Goal: Check status: Check status

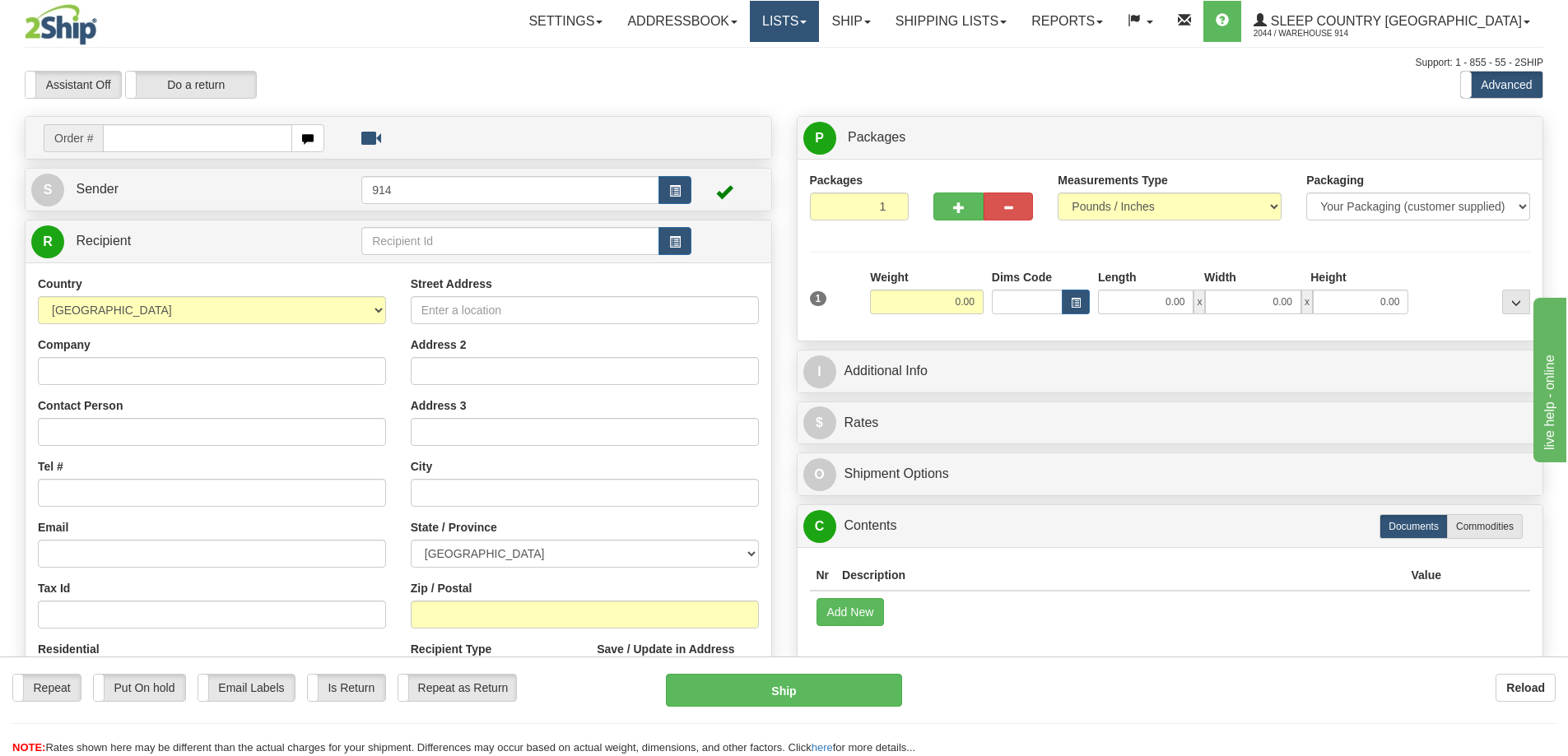
click at [819, 31] on link "Lists" at bounding box center [784, 21] width 69 height 41
click at [883, 31] on link "Ship" at bounding box center [851, 21] width 63 height 41
click at [866, 81] on span "OnHold / Order Queue" at bounding box center [808, 79] width 116 height 13
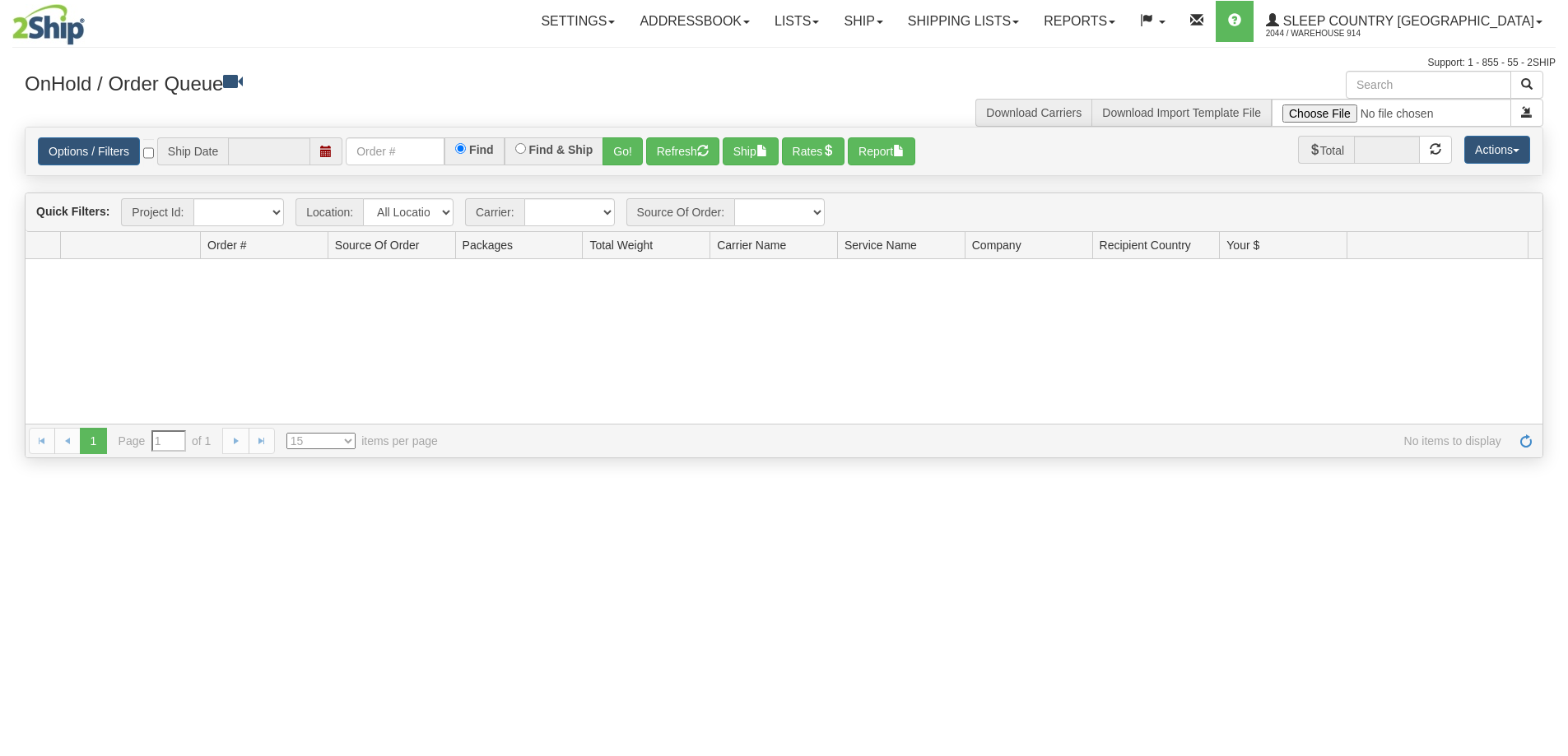
type input "[DATE]"
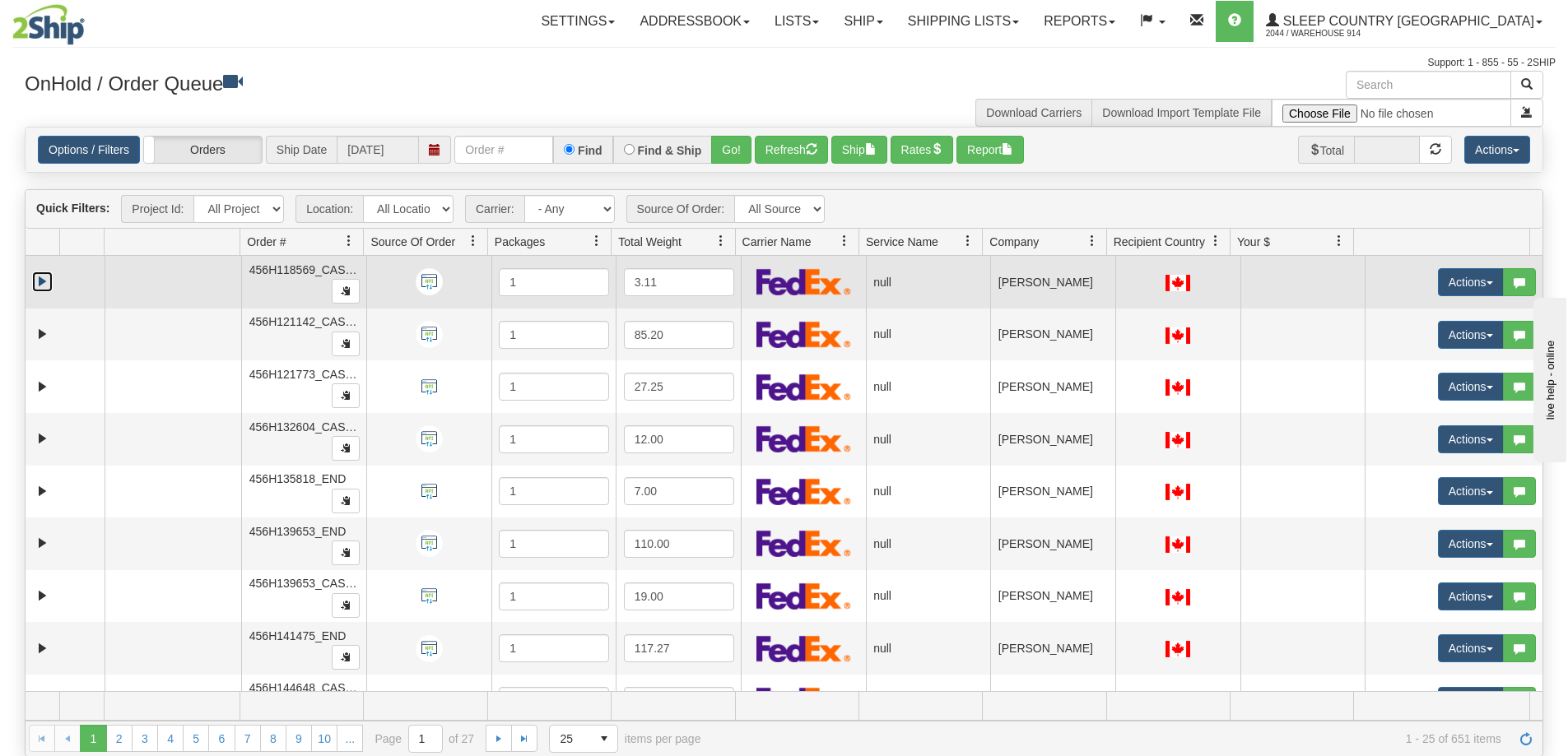
click at [42, 277] on link "Expand" at bounding box center [43, 282] width 20 height 20
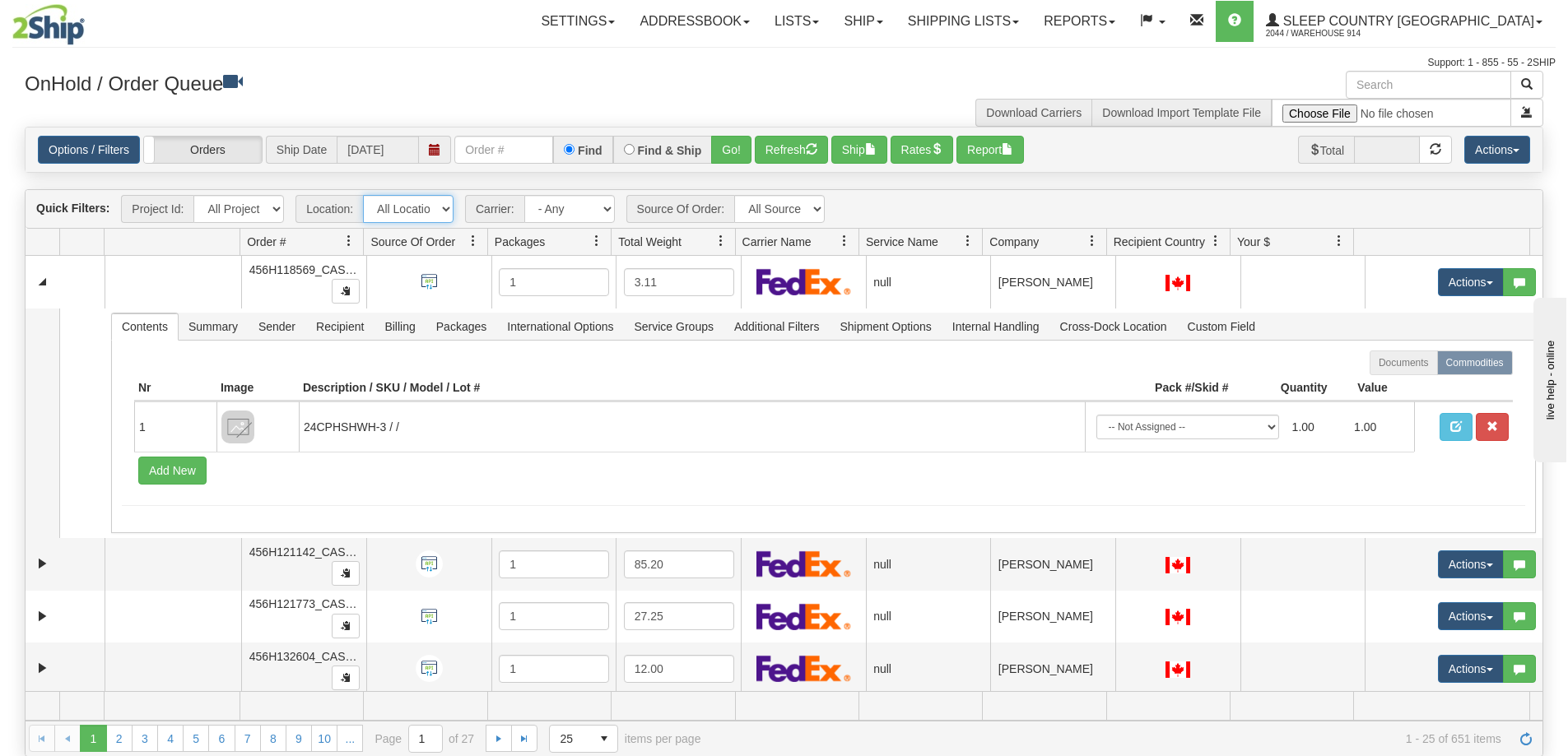
click at [447, 210] on select "All Locations 914 9009 CASPC END SLE BEDDN ZINUC" at bounding box center [408, 209] width 90 height 28
select select "7603"
click at [363, 195] on select "All Locations 914 9009 CASPC END SLE BEDDN ZINUC" at bounding box center [408, 209] width 90 height 28
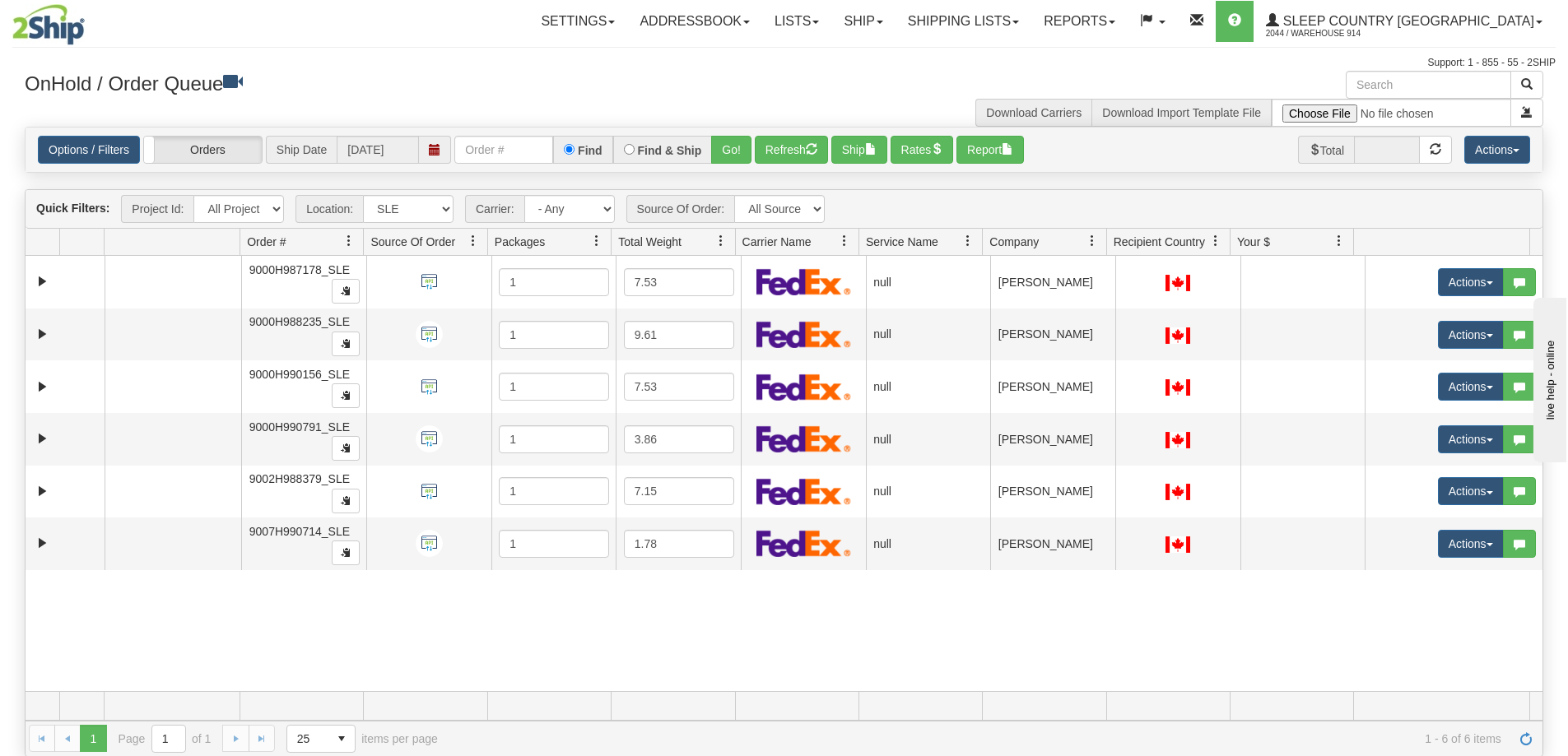
click at [520, 77] on h3 "OnHold / Order Queue" at bounding box center [399, 83] width 748 height 24
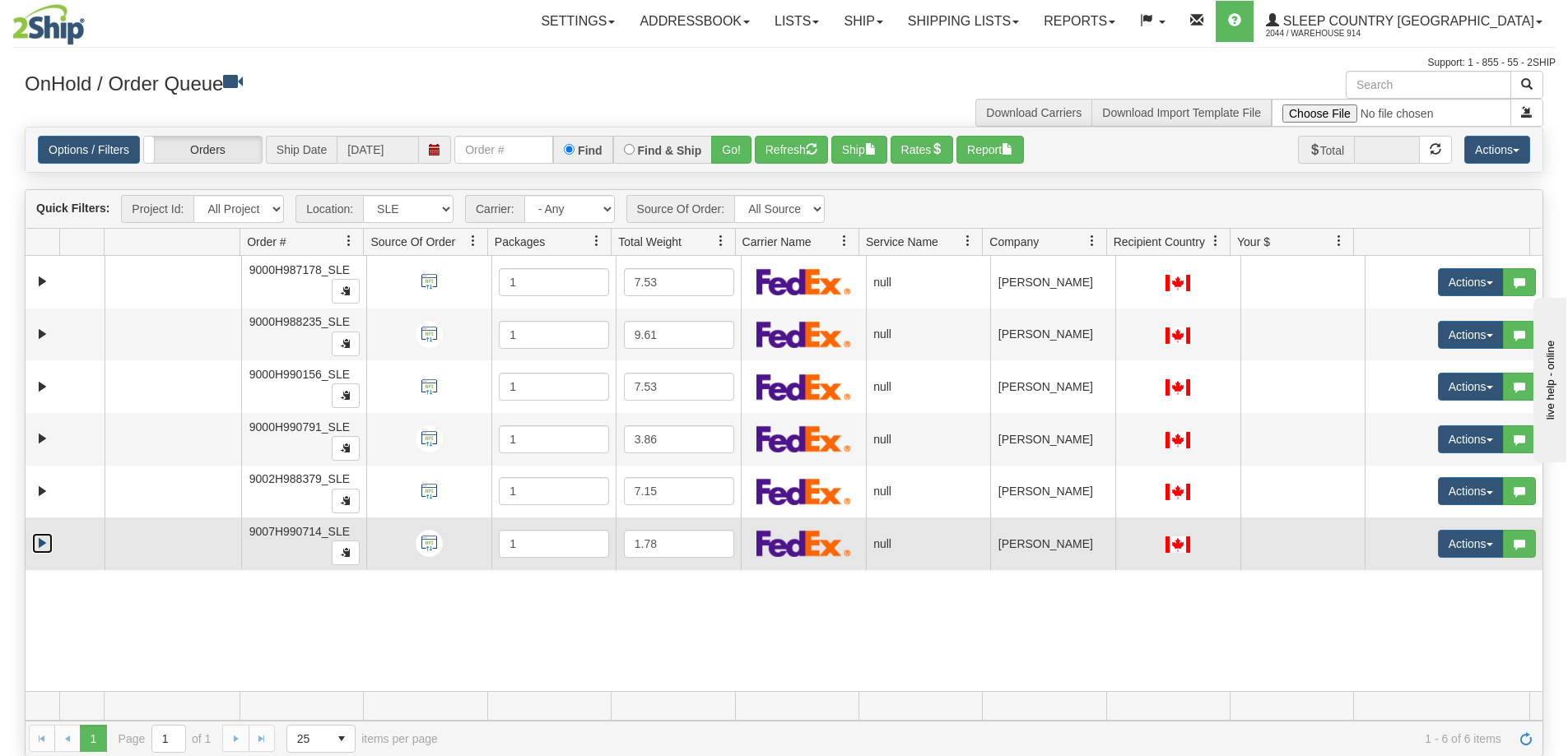
click at [47, 542] on link "Expand" at bounding box center [43, 544] width 20 height 20
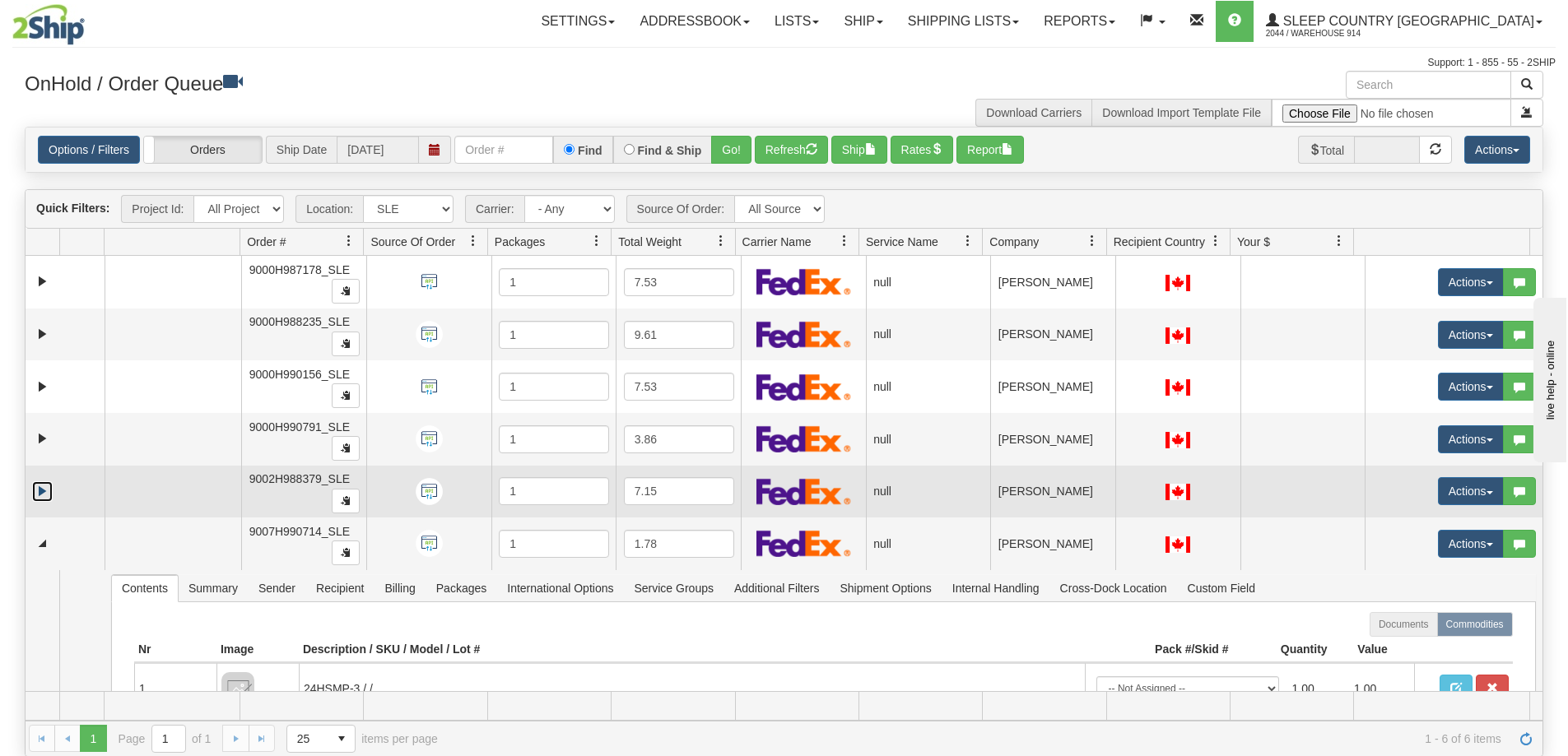
click at [51, 488] on link "Expand" at bounding box center [43, 491] width 20 height 20
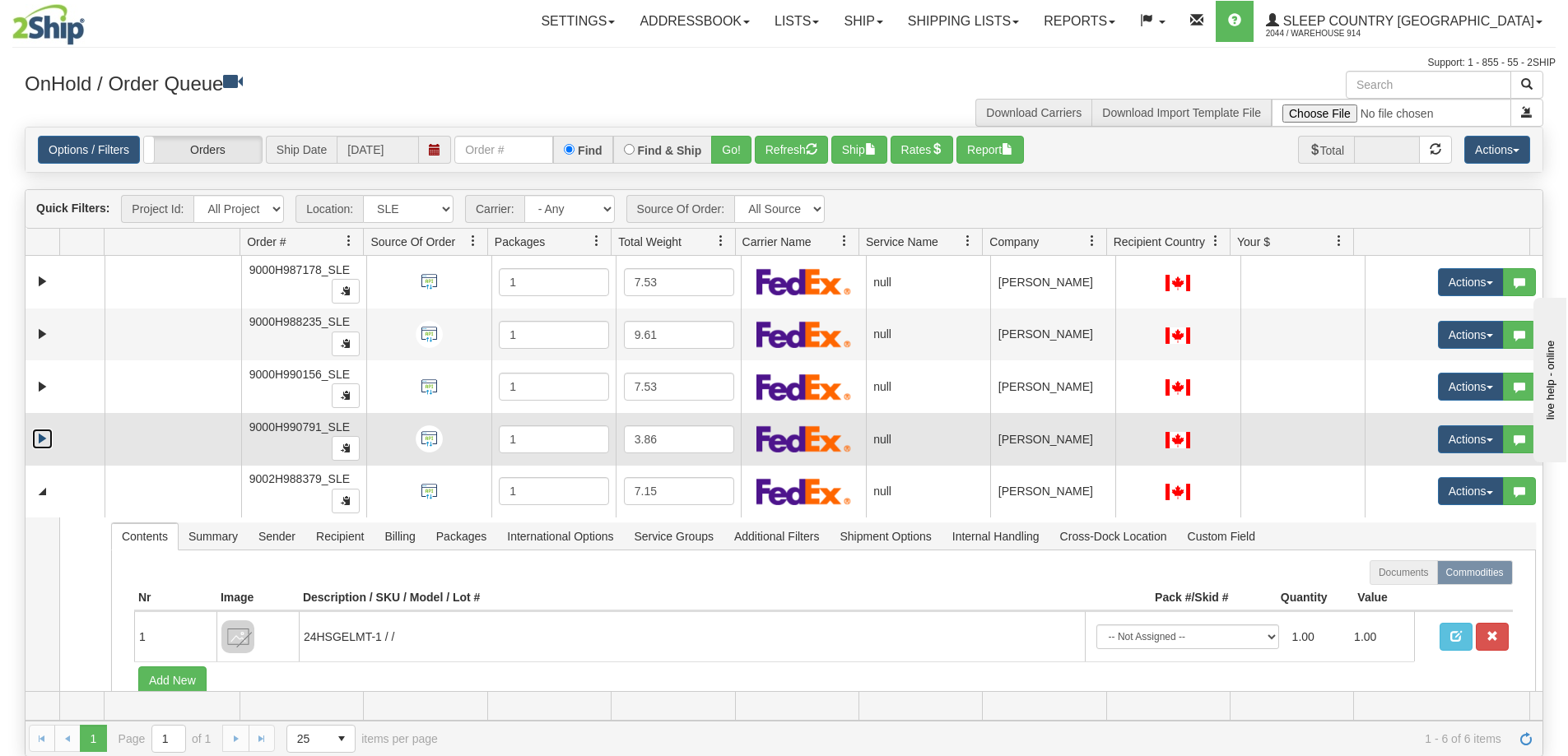
click at [44, 439] on link "Expand" at bounding box center [43, 439] width 20 height 20
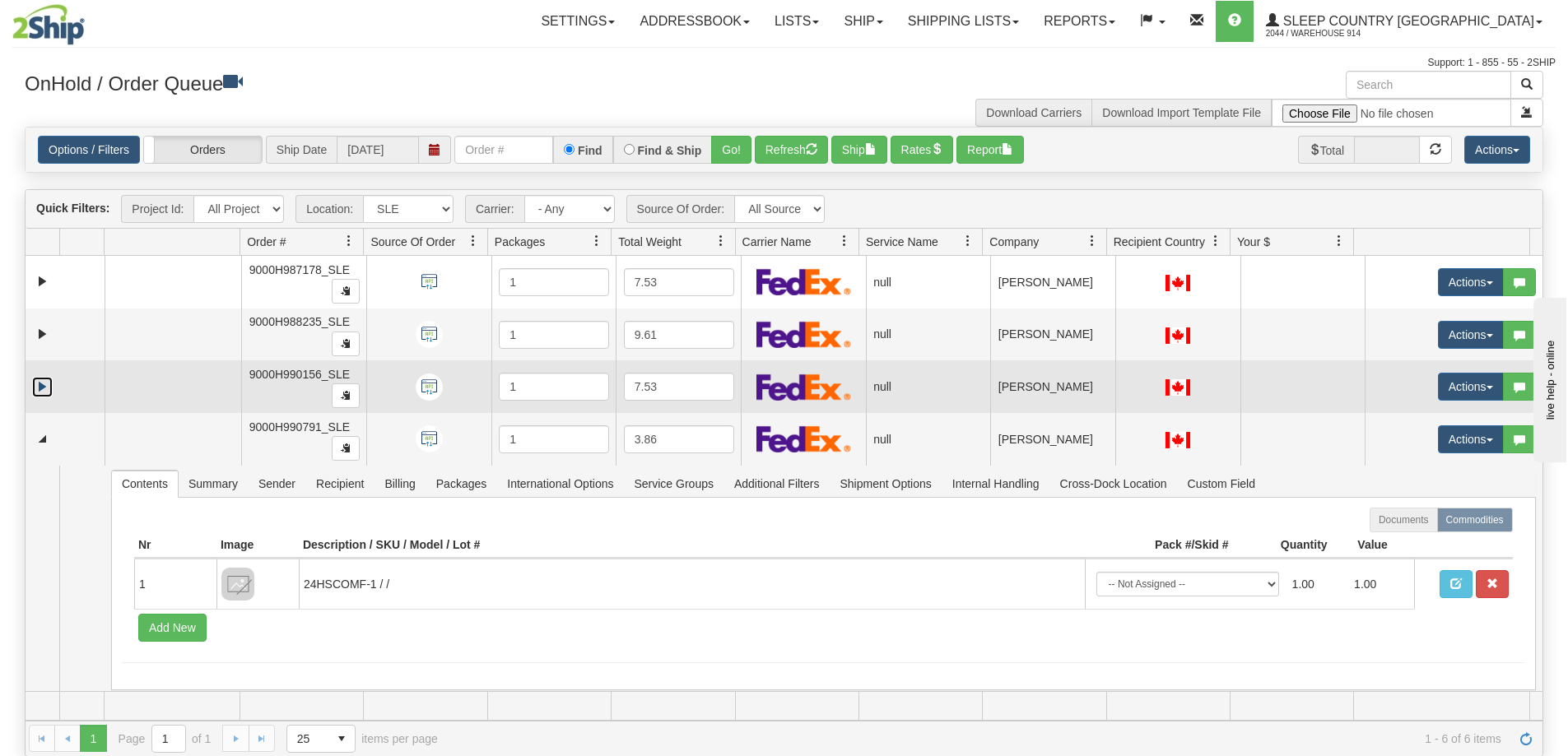
click at [43, 386] on link "Expand" at bounding box center [43, 387] width 20 height 20
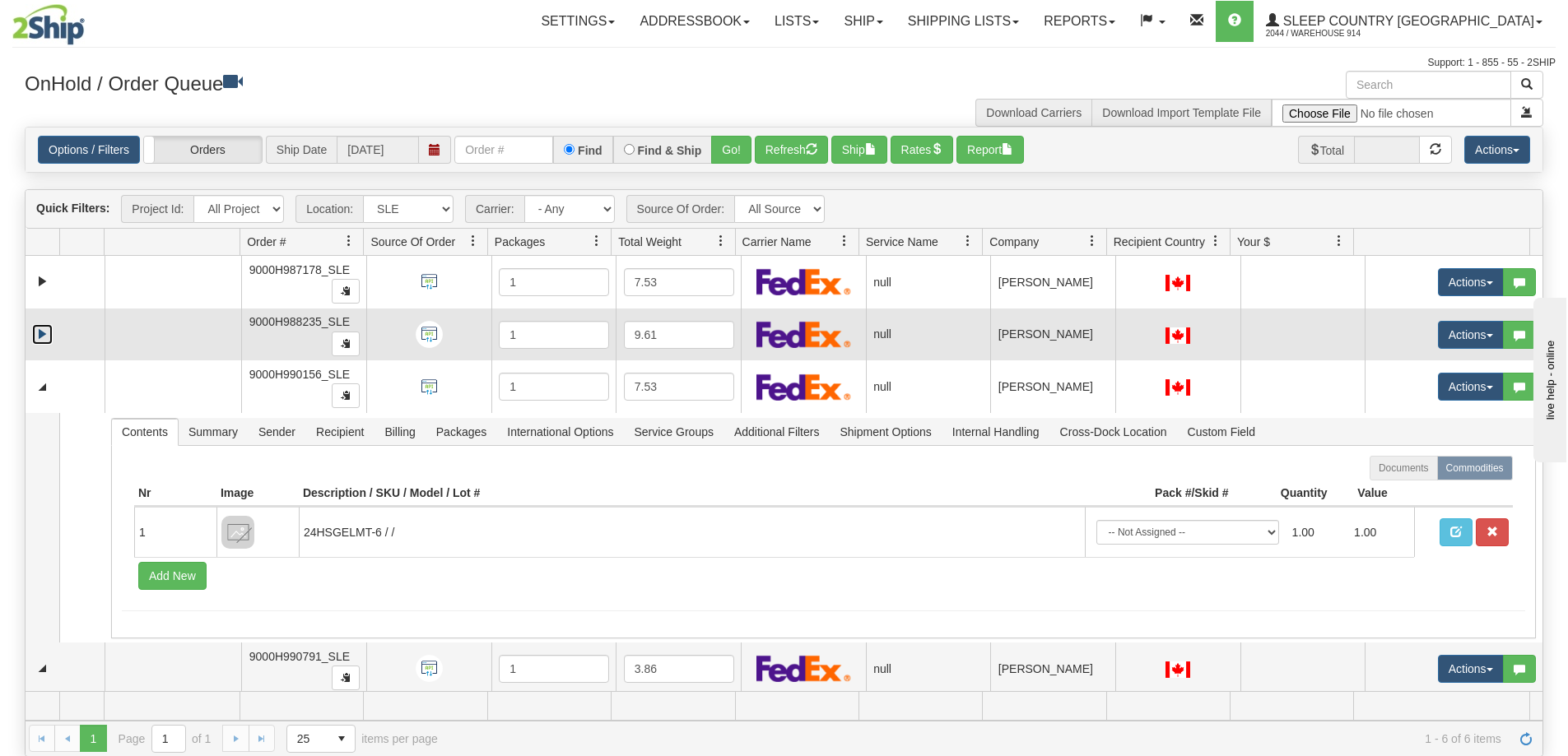
click at [45, 333] on link "Expand" at bounding box center [43, 334] width 20 height 20
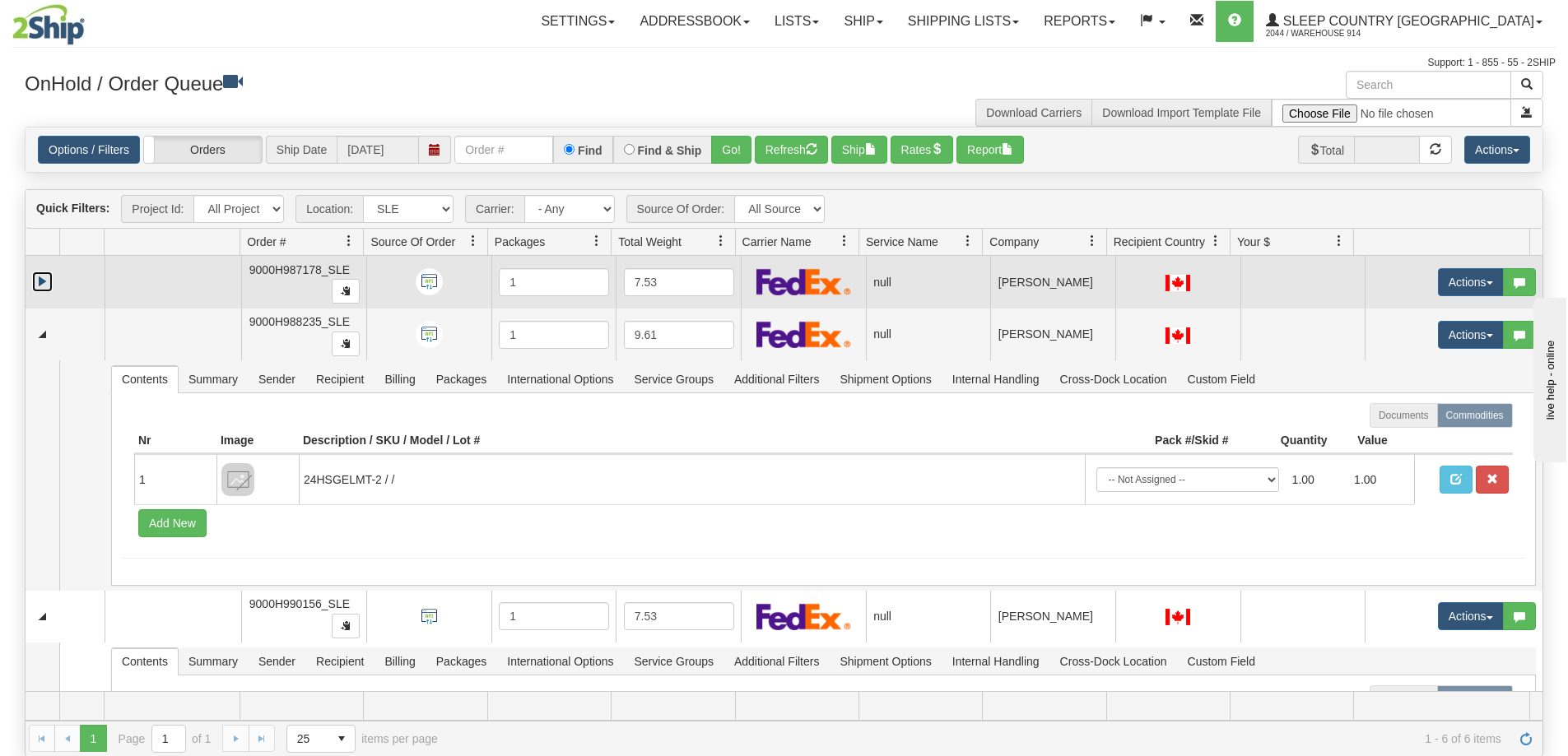
click at [42, 281] on link "Expand" at bounding box center [43, 282] width 20 height 20
